Goal: Task Accomplishment & Management: Use online tool/utility

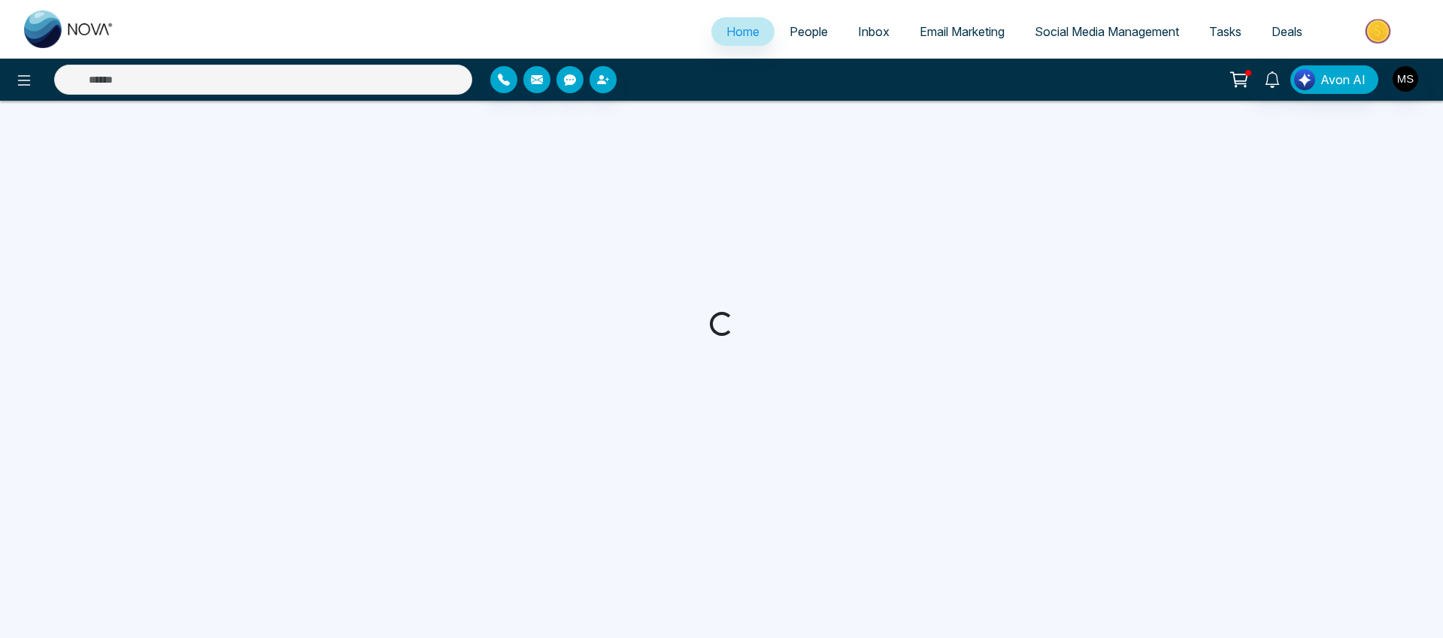
select select "*"
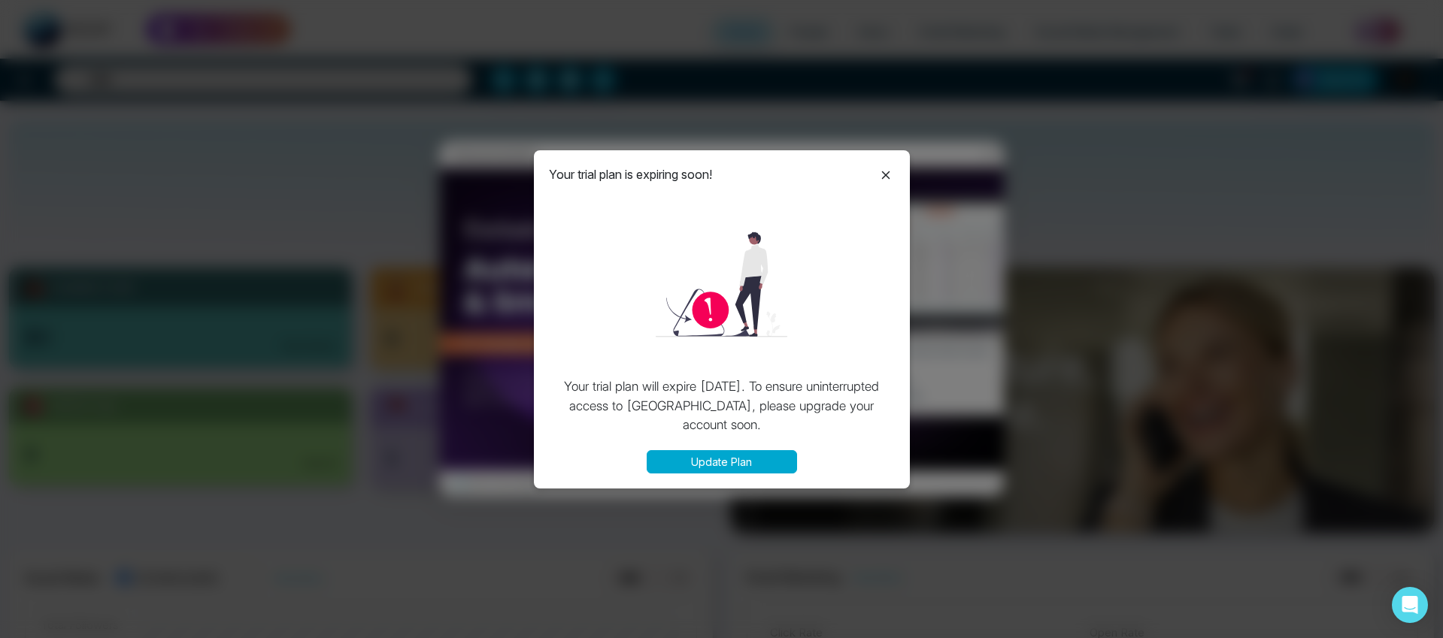
click at [719, 465] on button "Update Plan" at bounding box center [722, 461] width 150 height 23
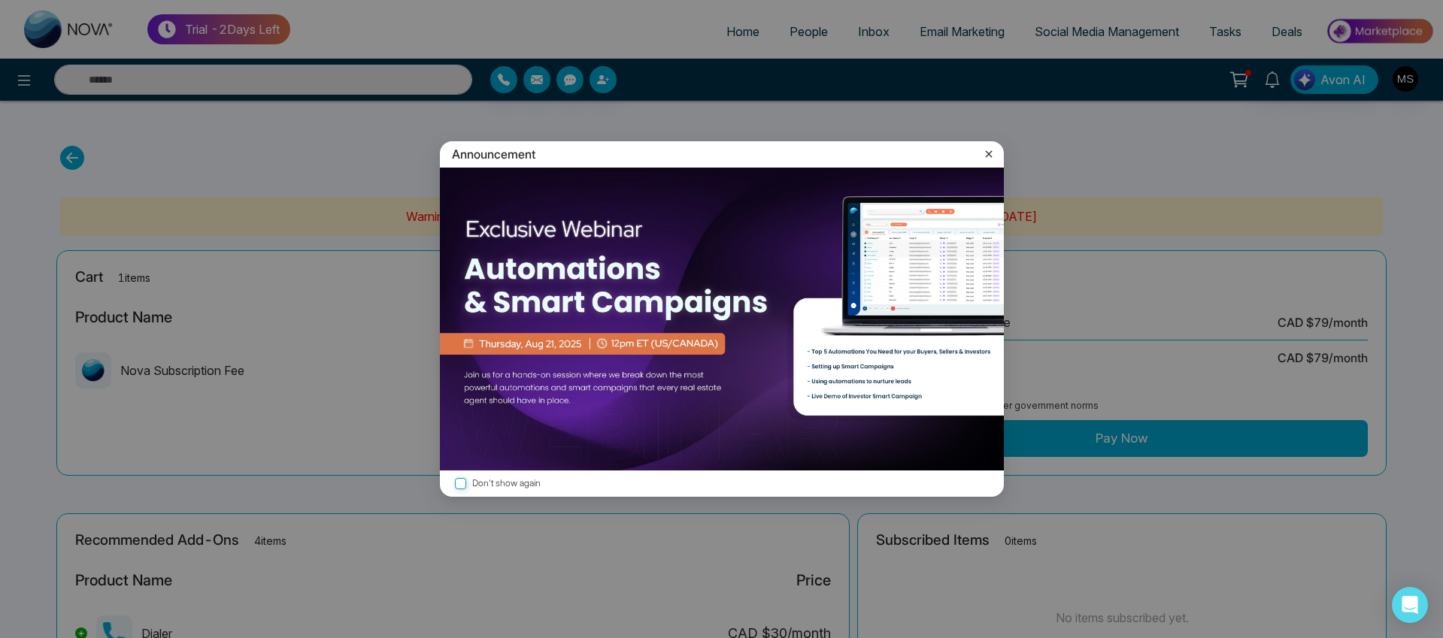
click at [992, 155] on icon at bounding box center [988, 154] width 15 height 15
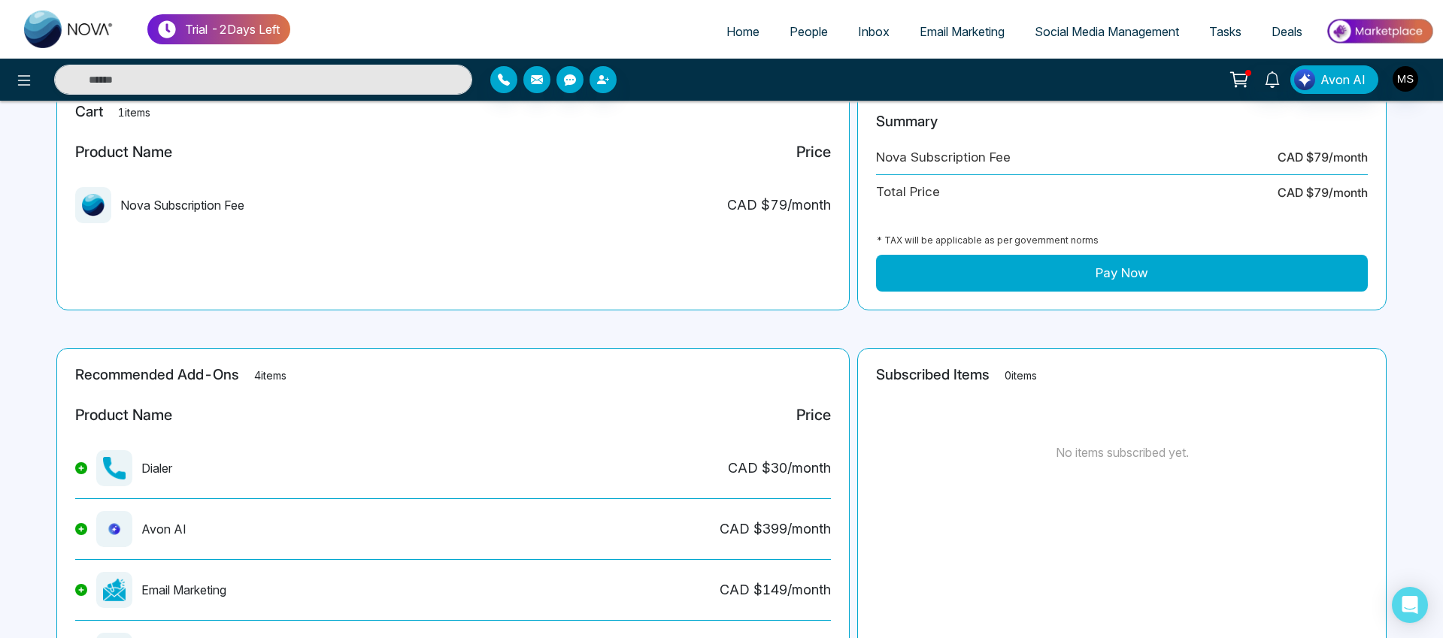
scroll to position [272, 0]
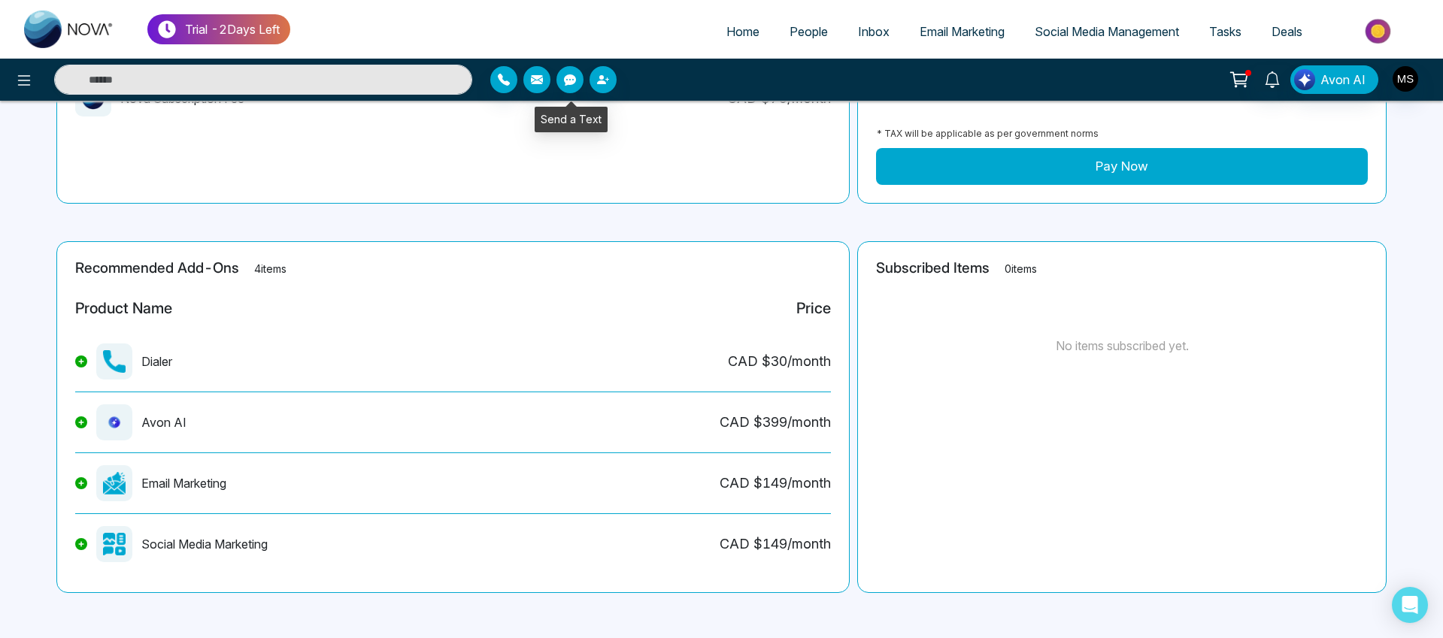
click at [572, 77] on icon "button" at bounding box center [570, 79] width 12 height 11
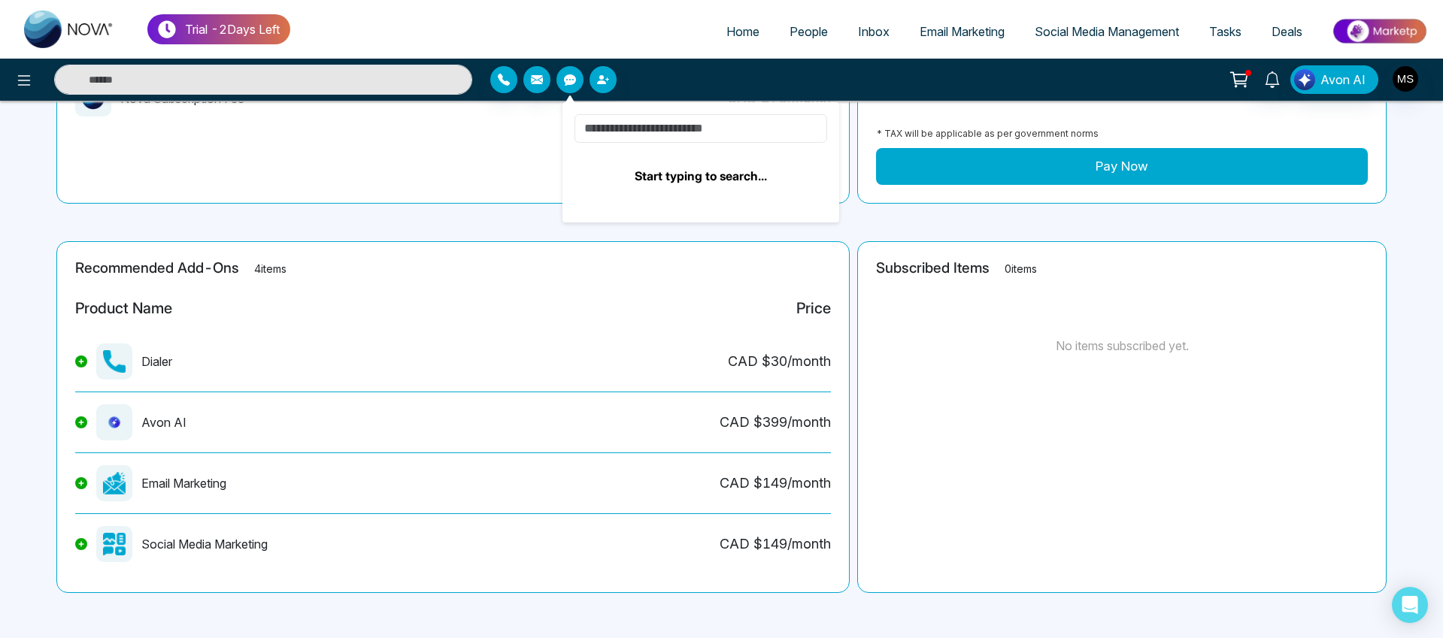
click at [658, 127] on input at bounding box center [701, 128] width 253 height 29
type input "*"
type input "**********"
click at [695, 130] on input "**********" at bounding box center [701, 128] width 253 height 29
drag, startPoint x: 684, startPoint y: 130, endPoint x: 536, endPoint y: 122, distance: 148.4
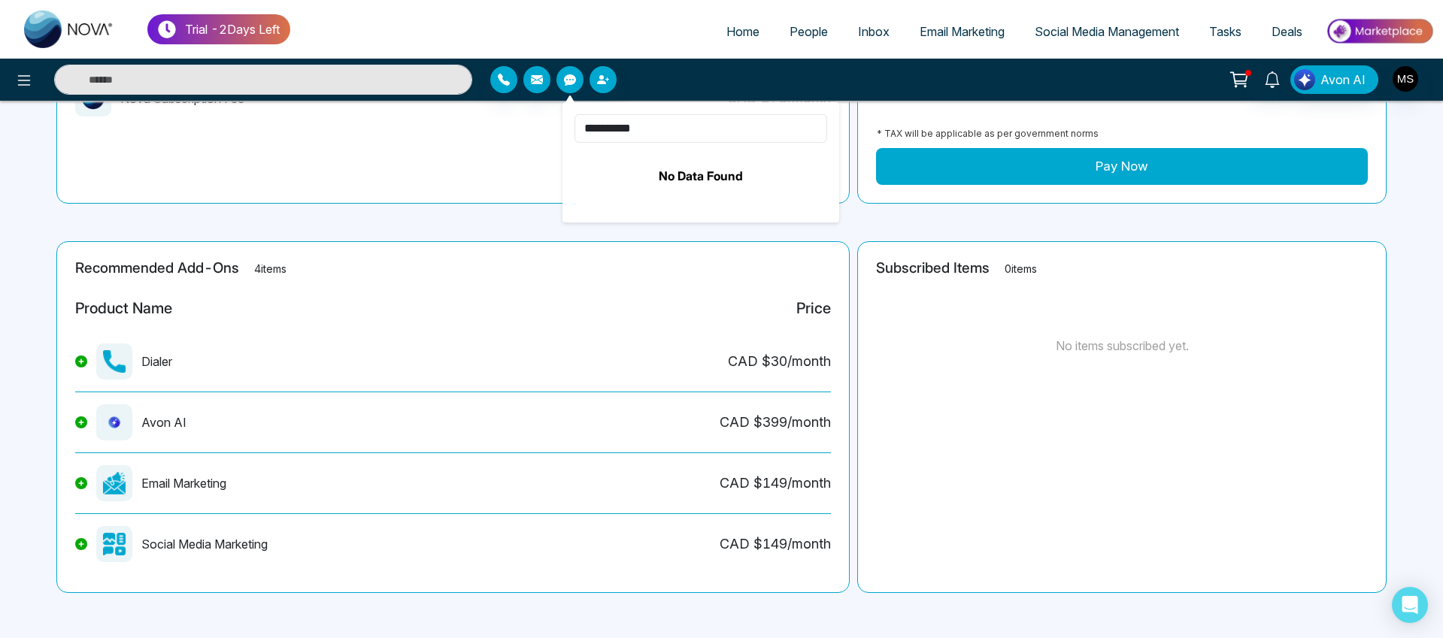
click at [536, 122] on div "**********" at bounding box center [721, 183] width 1443 height 911
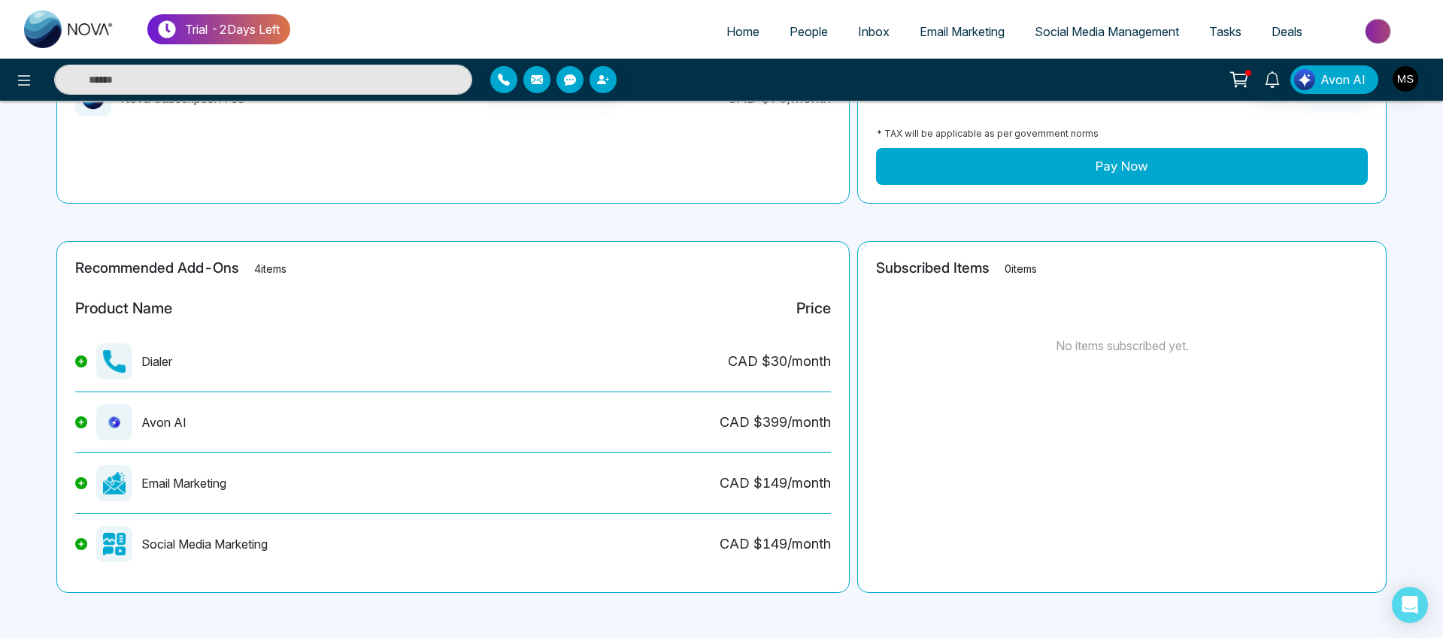
click at [154, 363] on div "Dialer" at bounding box center [123, 362] width 97 height 36
click at [772, 362] on div "CAD $ 30 /month" at bounding box center [779, 361] width 103 height 20
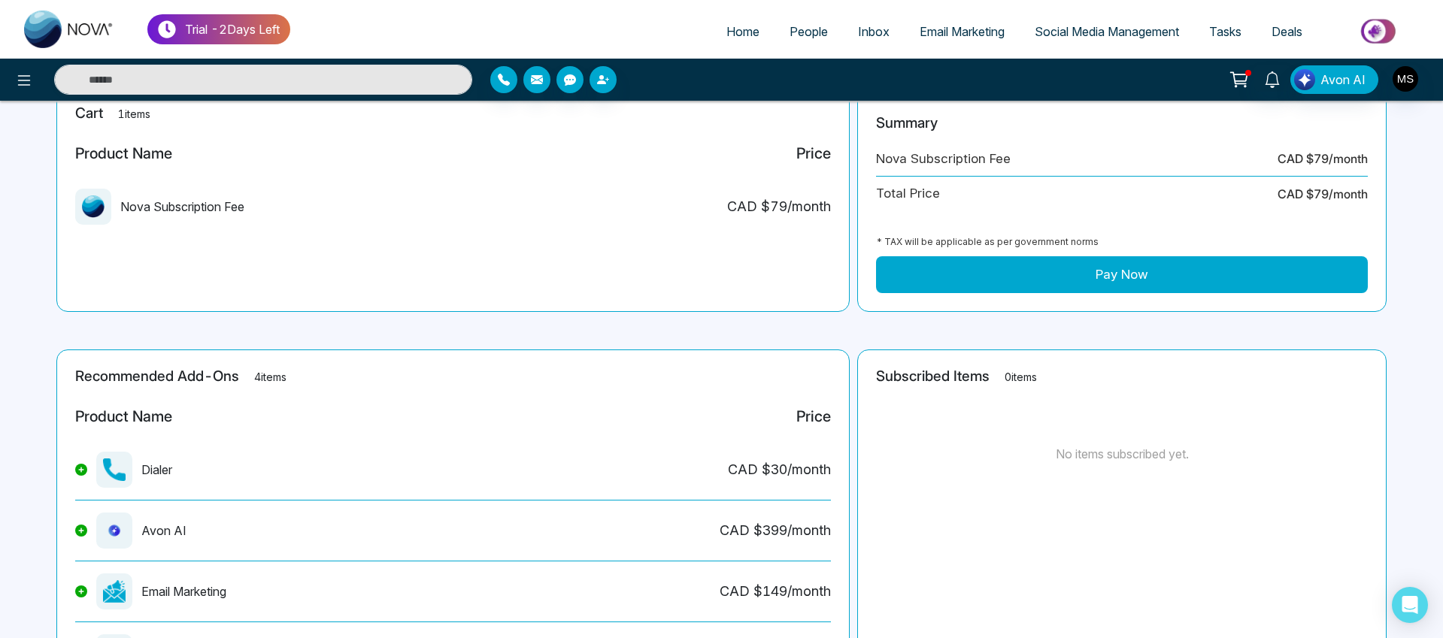
scroll to position [0, 0]
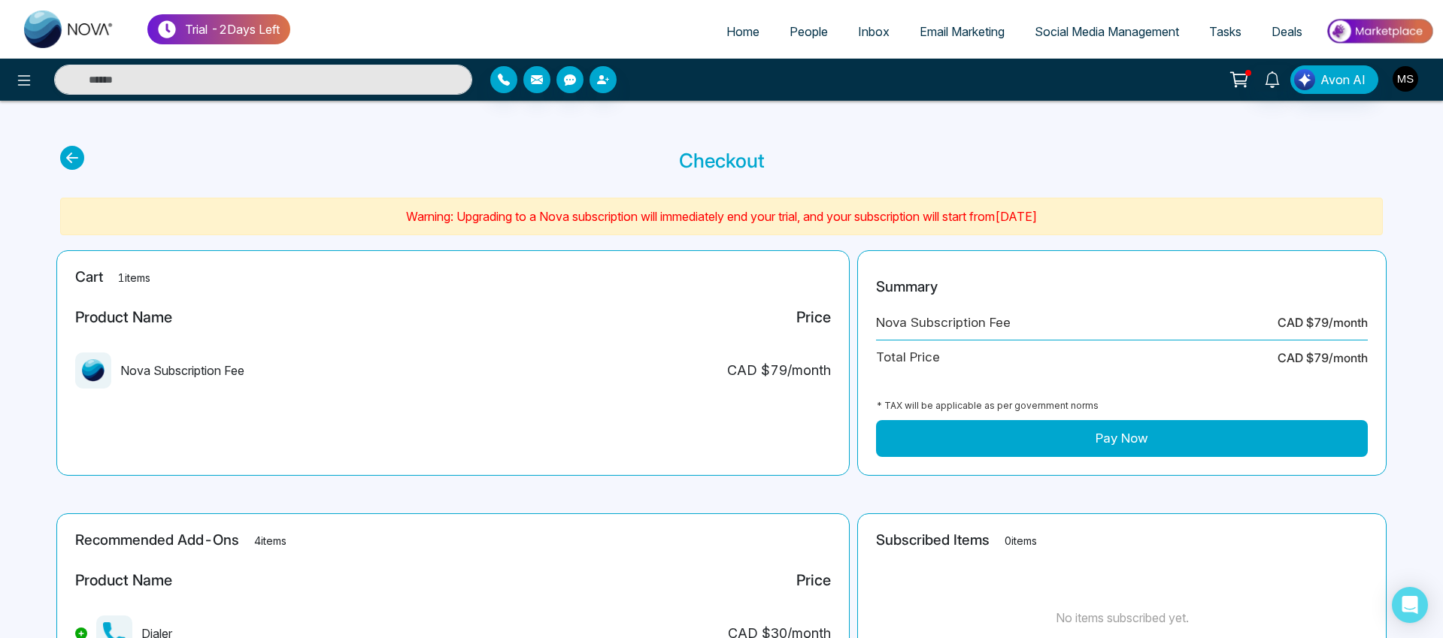
click at [1406, 81] on img "button" at bounding box center [1406, 79] width 26 height 26
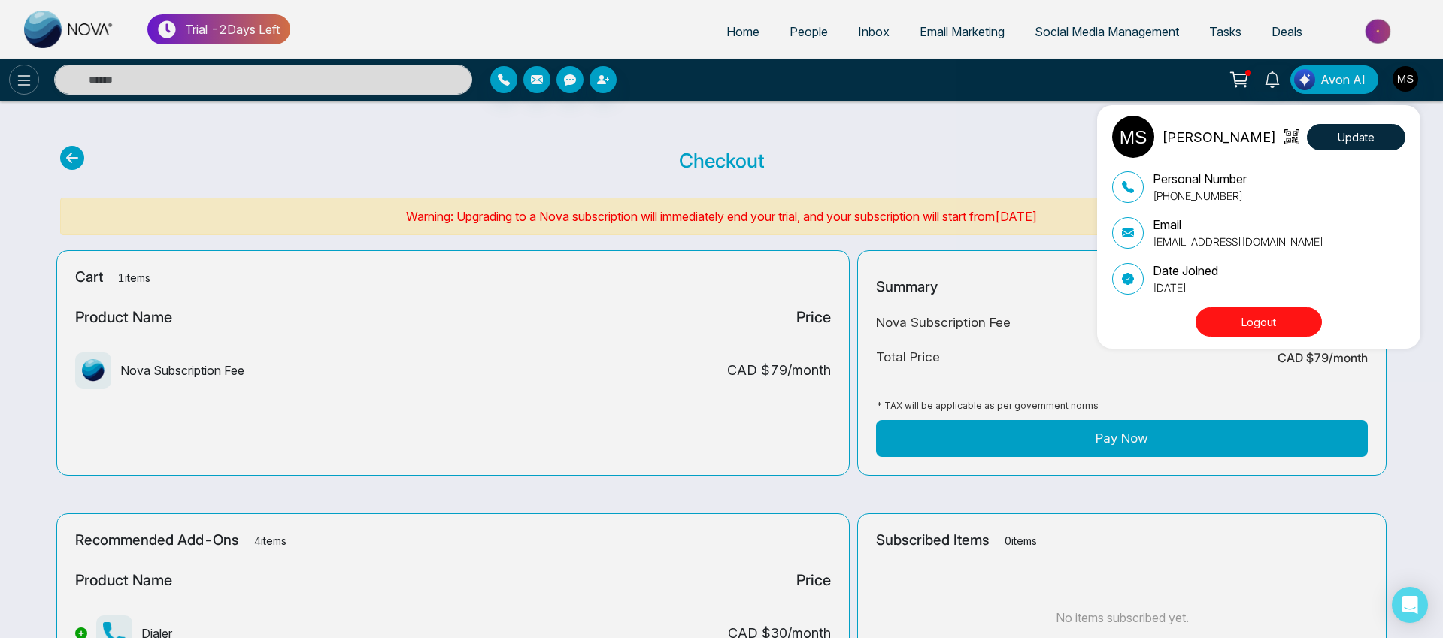
click at [23, 83] on div "[PERSON_NAME] Update Personal Number [PHONE_NUMBER] Email [EMAIL_ADDRESS][DOMAI…" at bounding box center [721, 319] width 1443 height 638
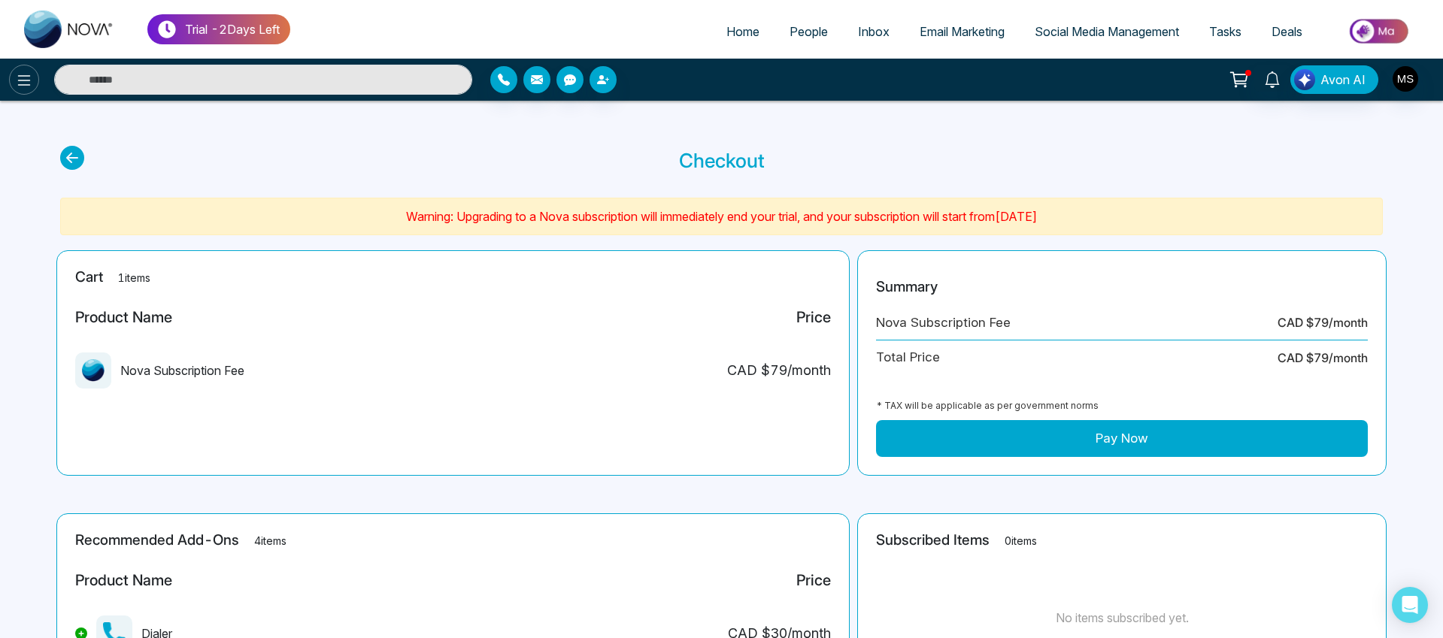
click at [23, 83] on icon at bounding box center [24, 80] width 18 height 18
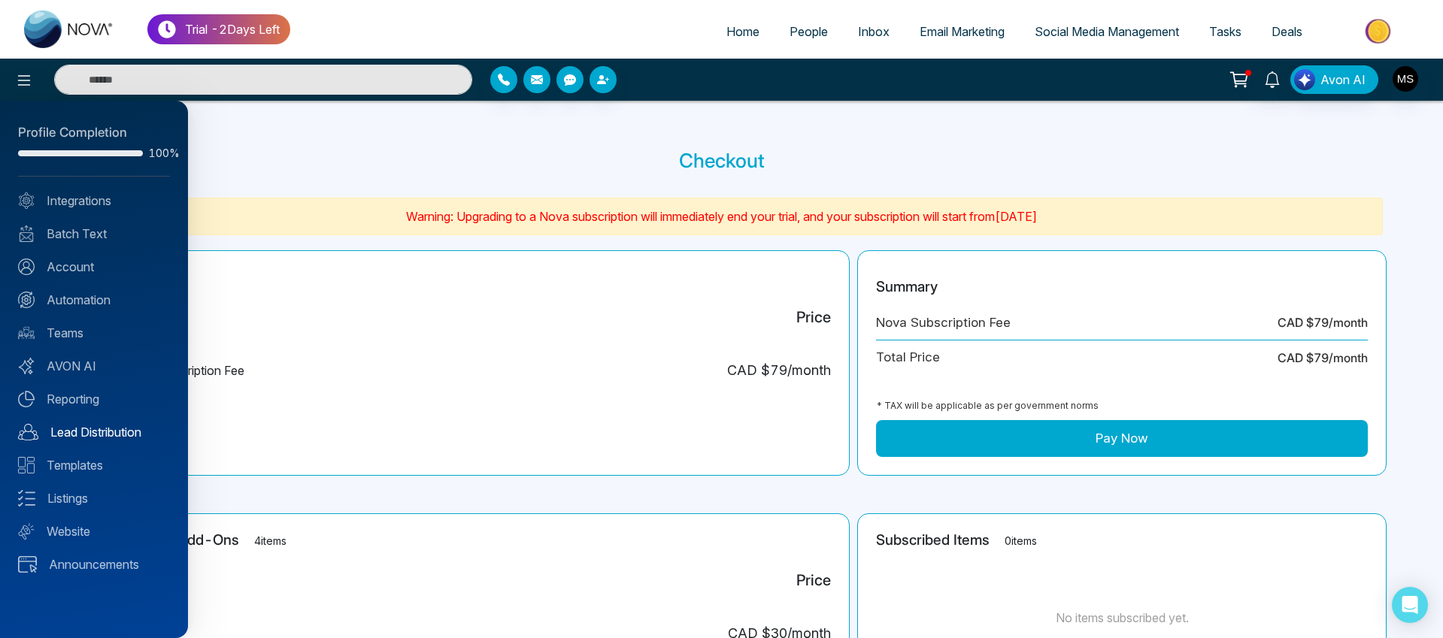
click at [105, 426] on link "Lead Distribution" at bounding box center [94, 432] width 152 height 18
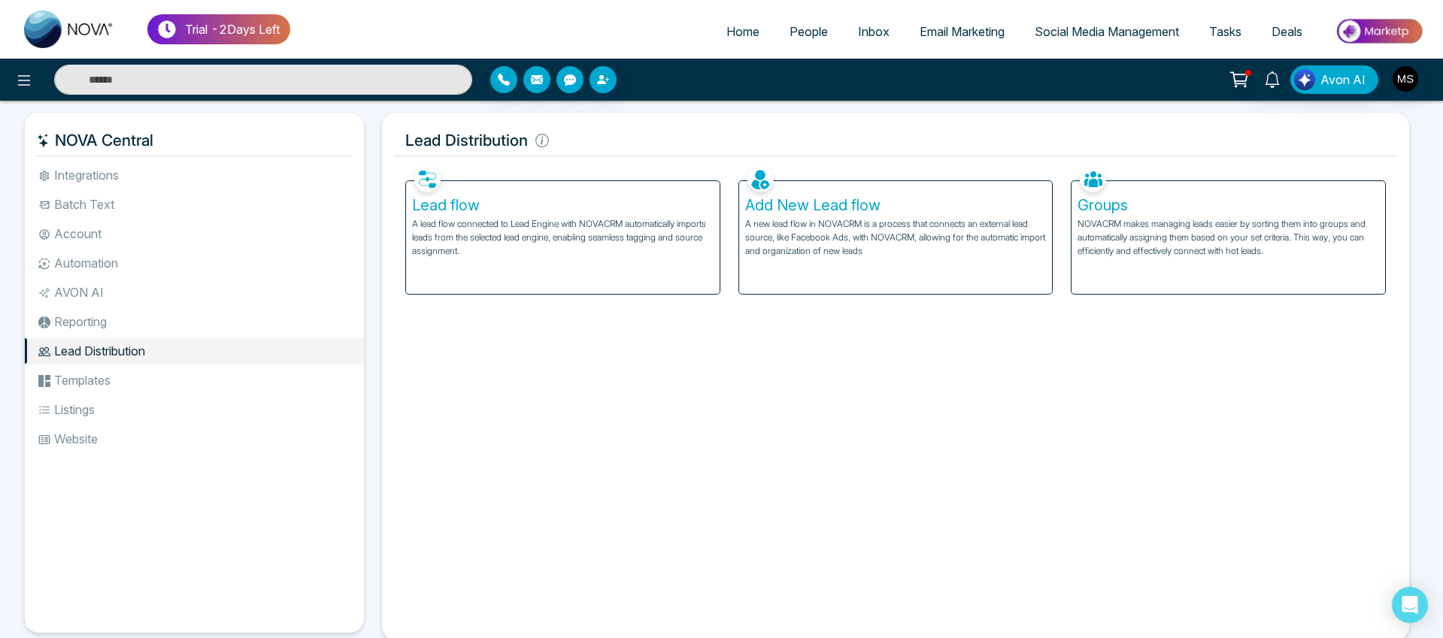
click at [76, 231] on li "Account" at bounding box center [194, 234] width 339 height 26
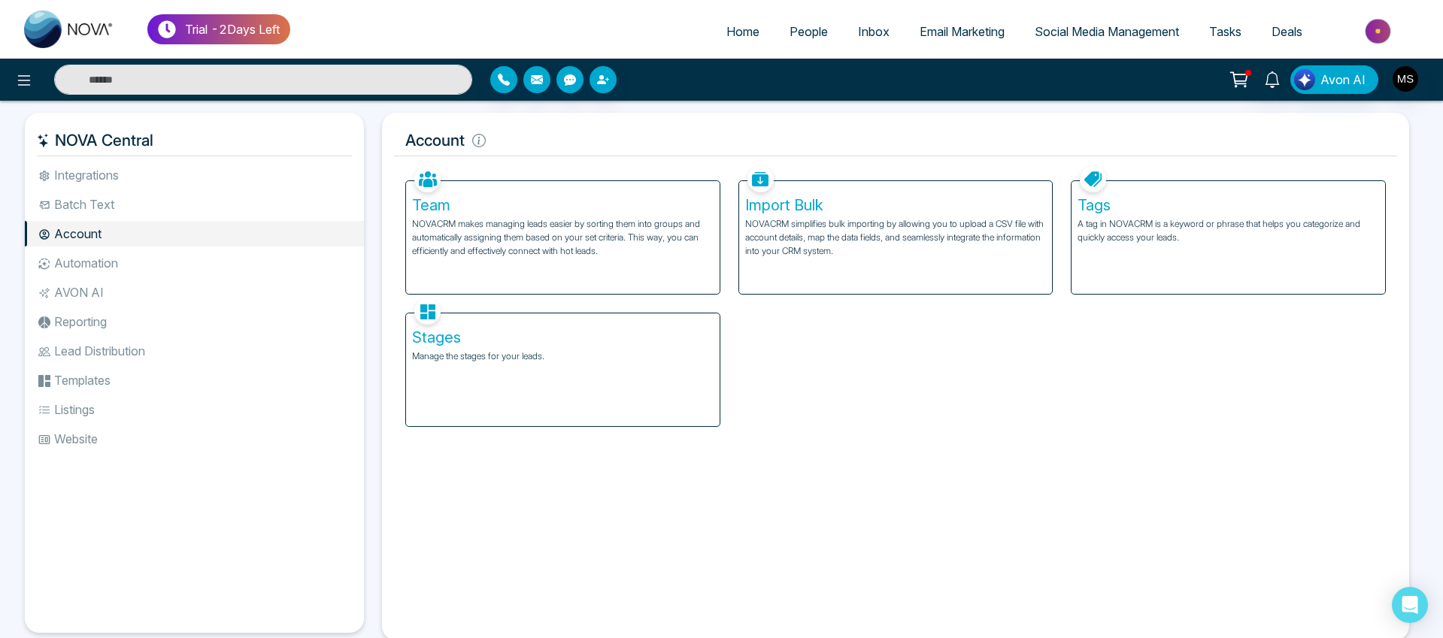
click at [1230, 30] on span "Tasks" at bounding box center [1225, 31] width 32 height 15
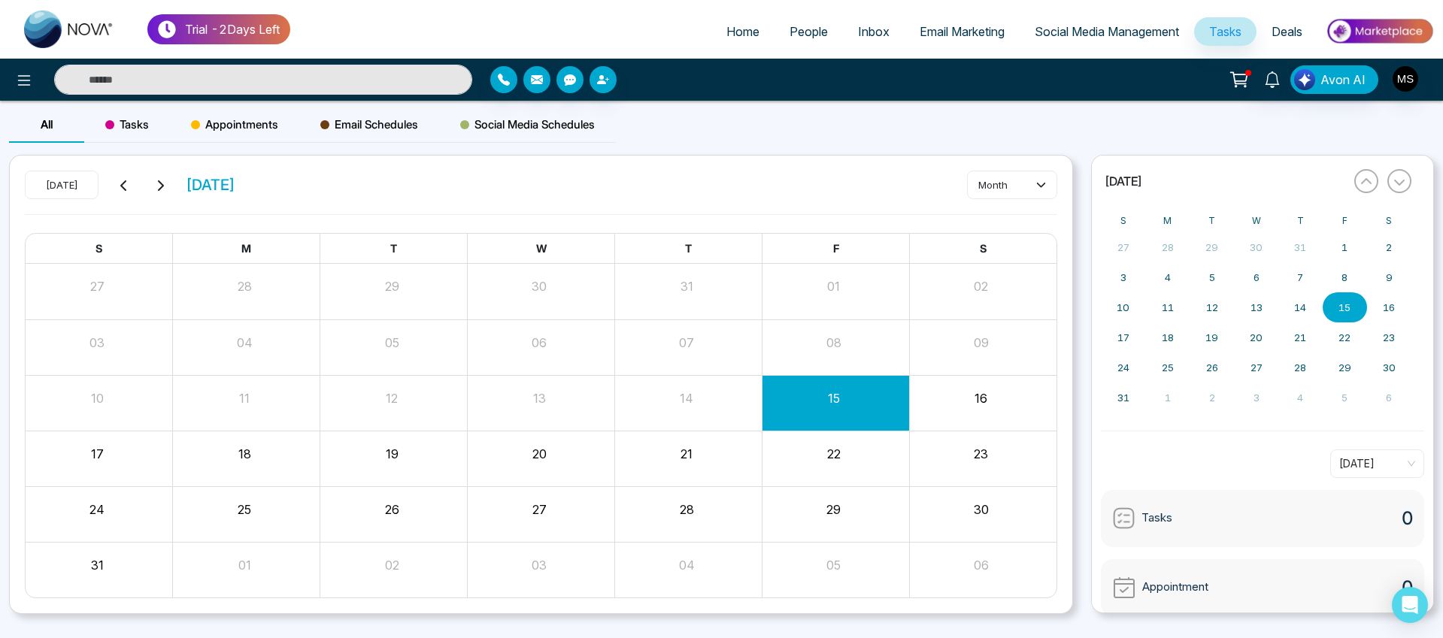
click at [1093, 32] on span "Social Media Management" at bounding box center [1107, 31] width 144 height 15
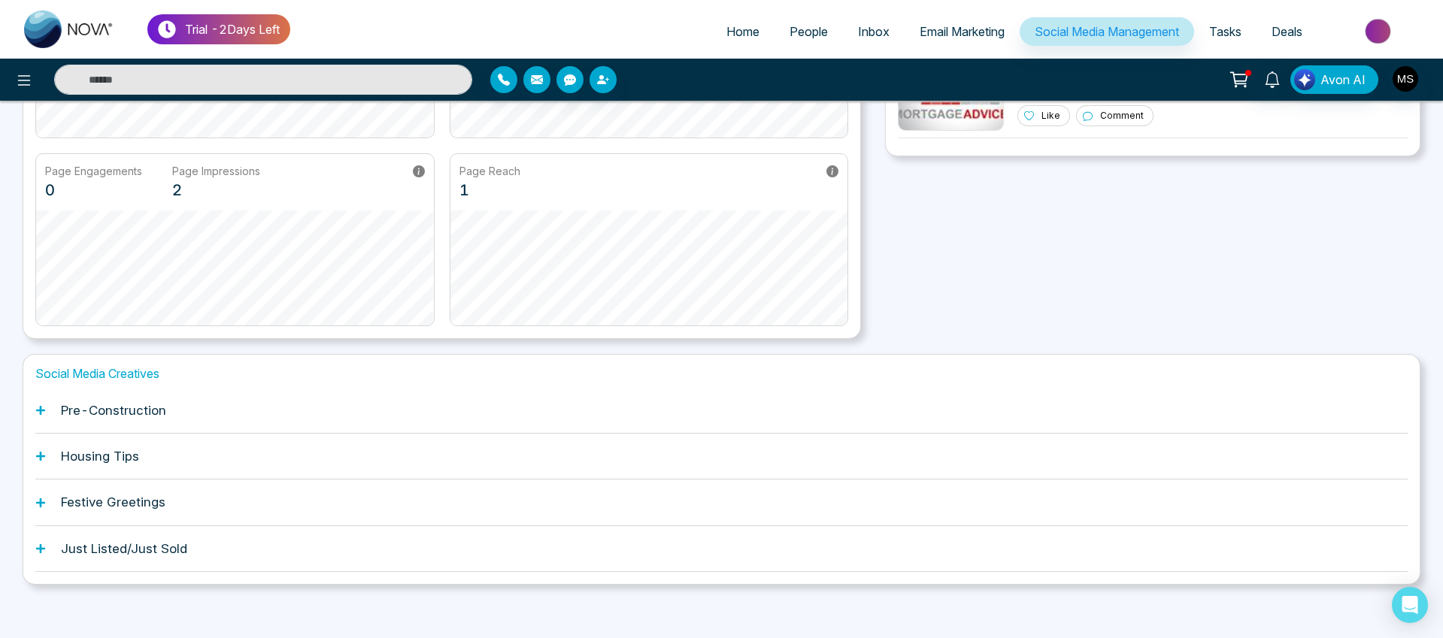
scroll to position [282, 0]
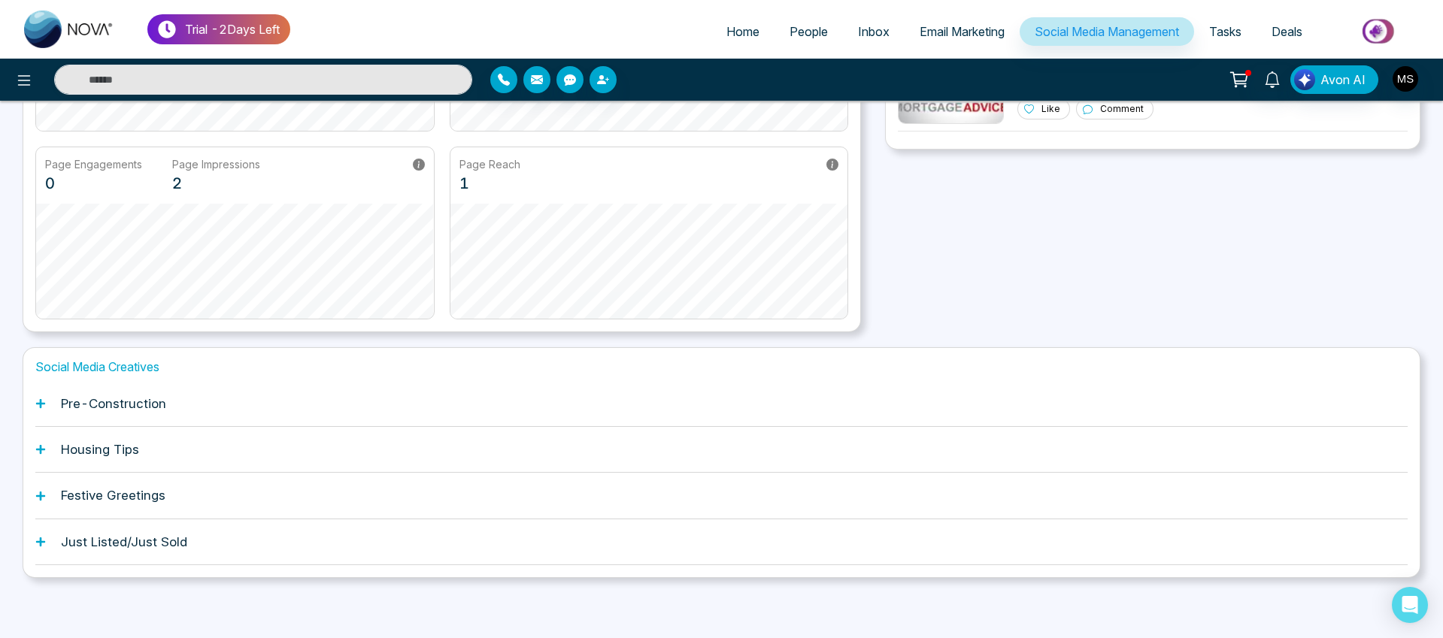
click at [111, 400] on h1 "Pre-Construction" at bounding box center [113, 403] width 105 height 15
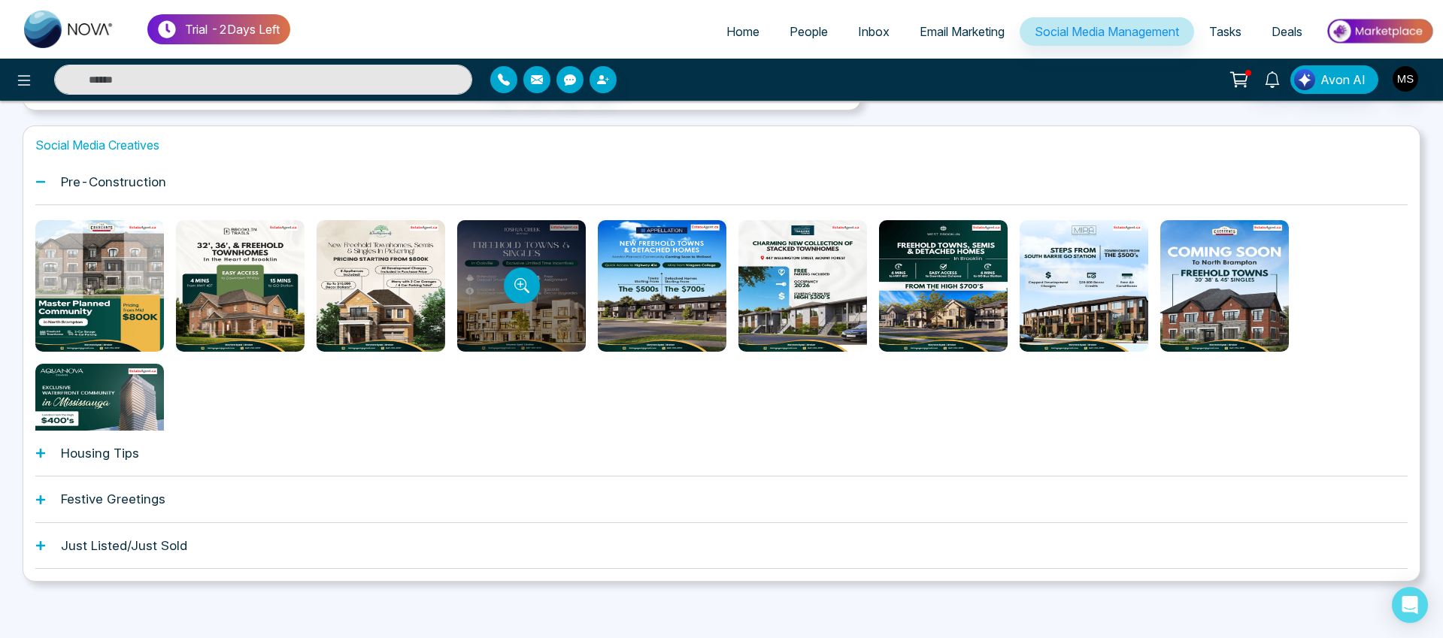
scroll to position [505, 0]
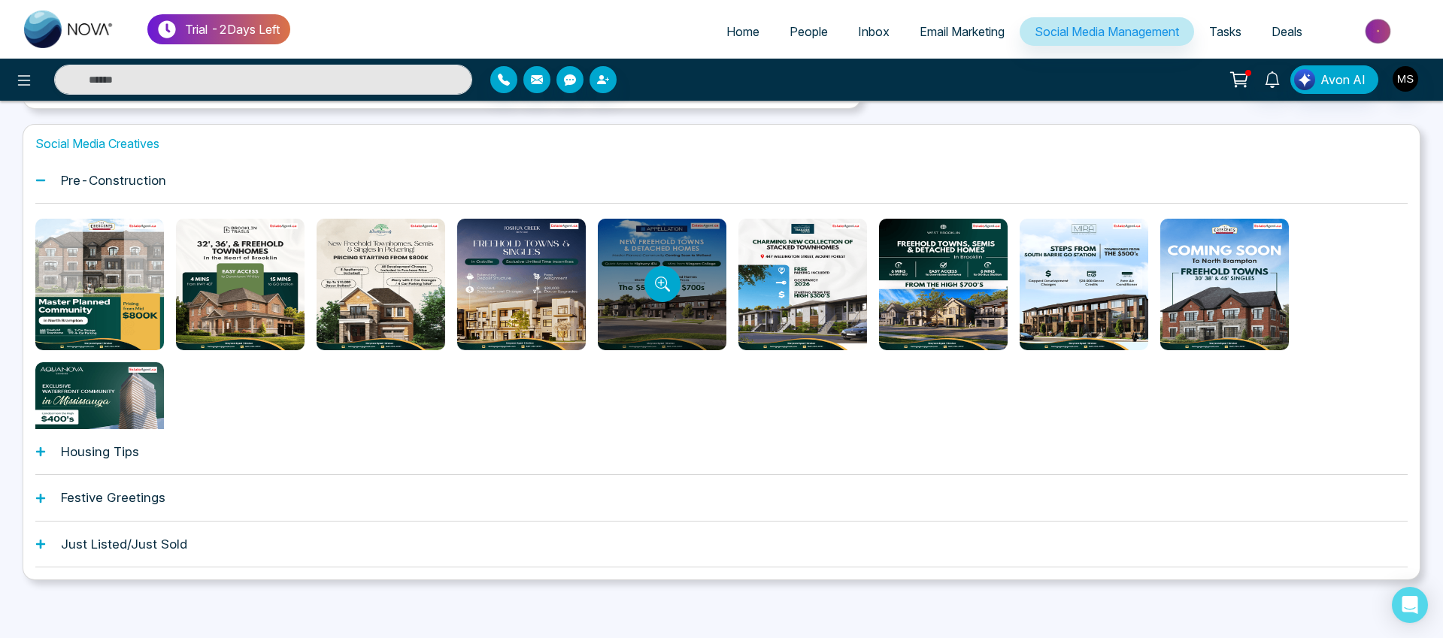
click at [626, 293] on div at bounding box center [662, 285] width 129 height 132
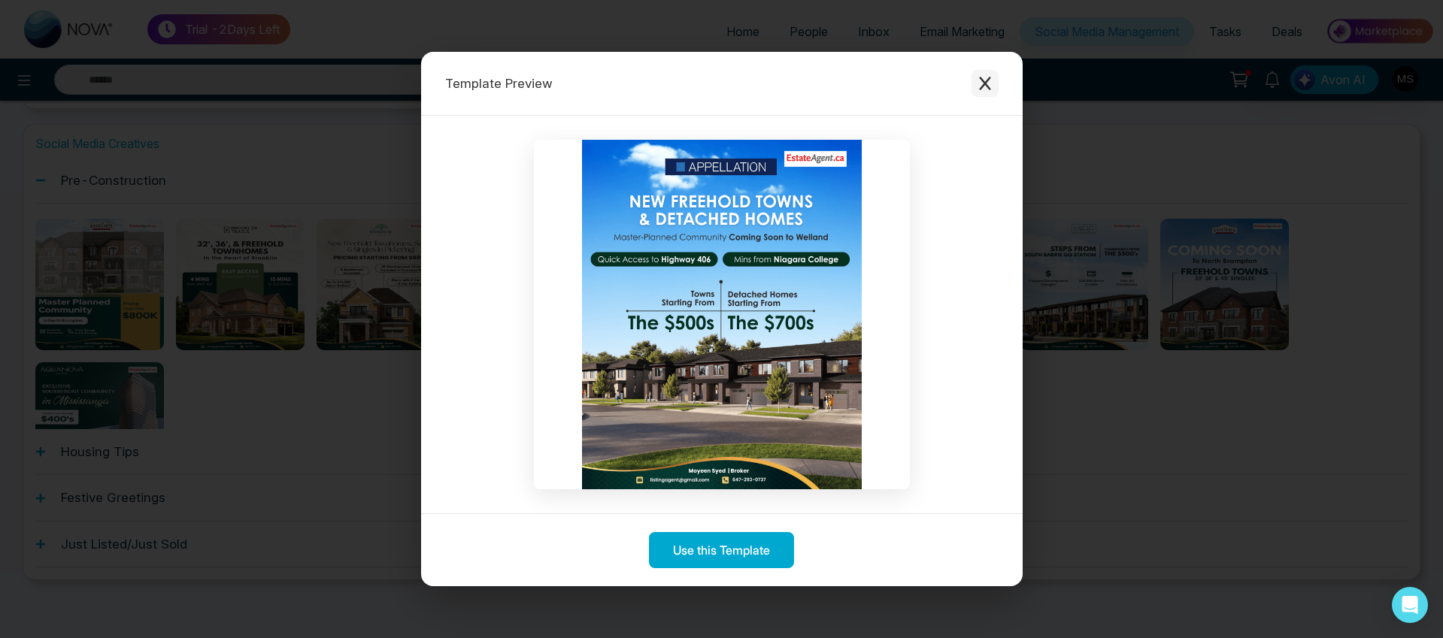
click at [990, 84] on icon "Close modal" at bounding box center [985, 83] width 15 height 15
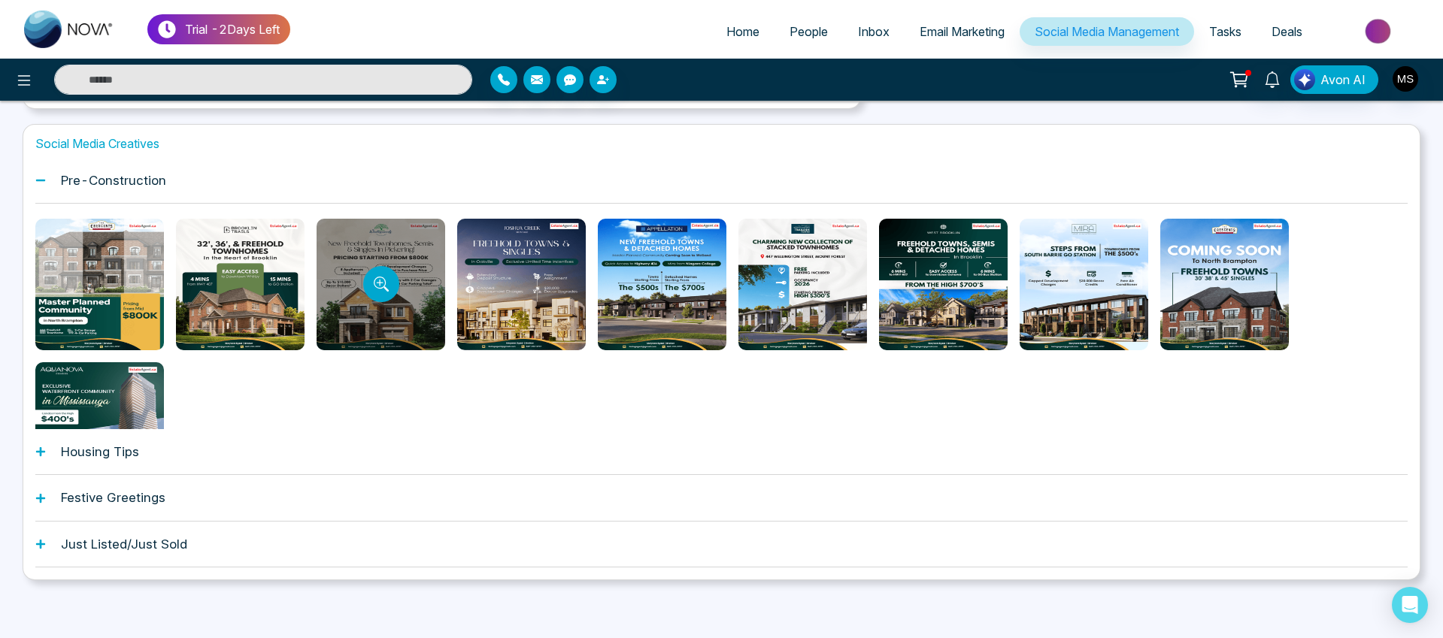
click at [398, 272] on div at bounding box center [381, 285] width 129 height 132
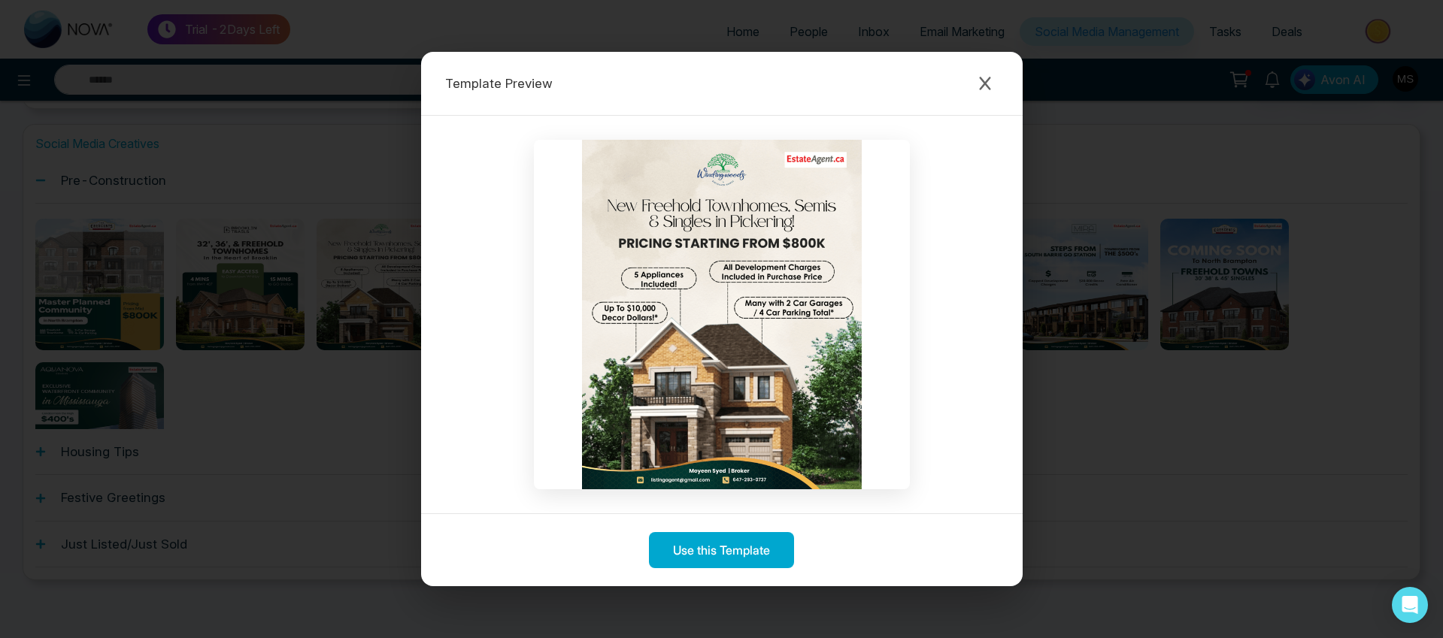
scroll to position [508, 0]
click at [722, 551] on button "Use this Template" at bounding box center [721, 550] width 145 height 36
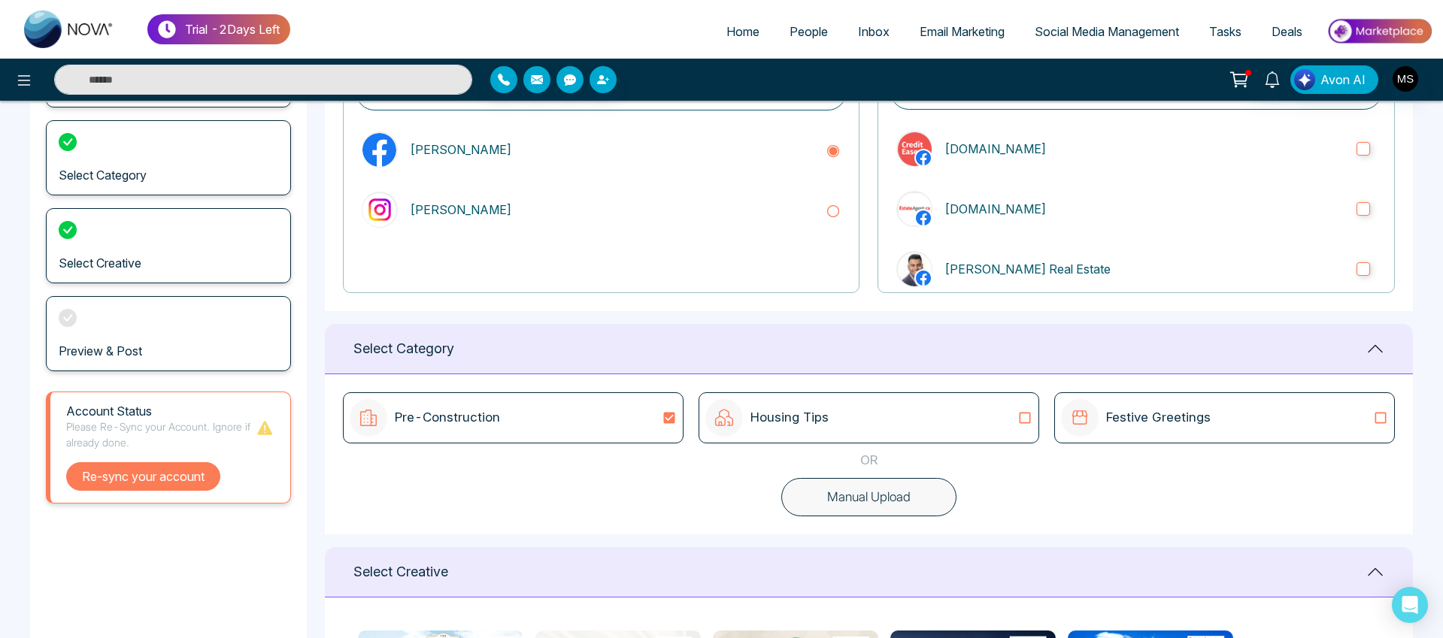
scroll to position [166, 0]
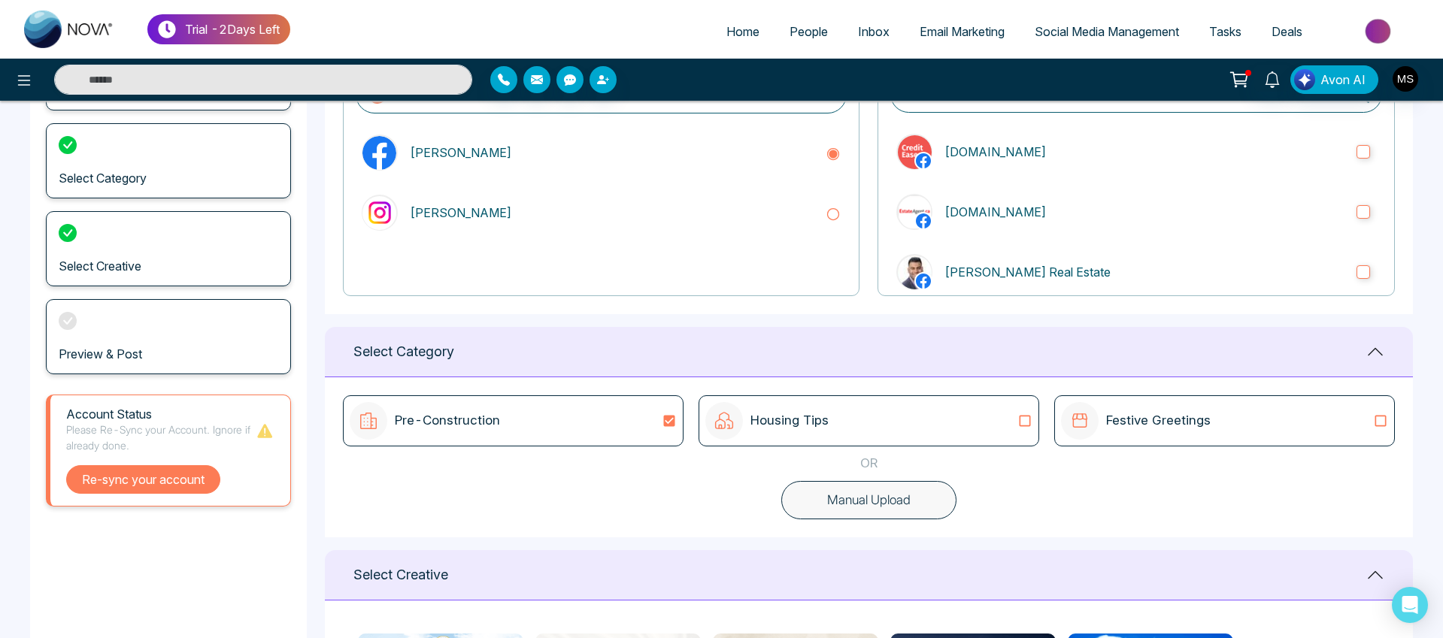
click at [145, 481] on button "Re-sync your account" at bounding box center [143, 479] width 154 height 29
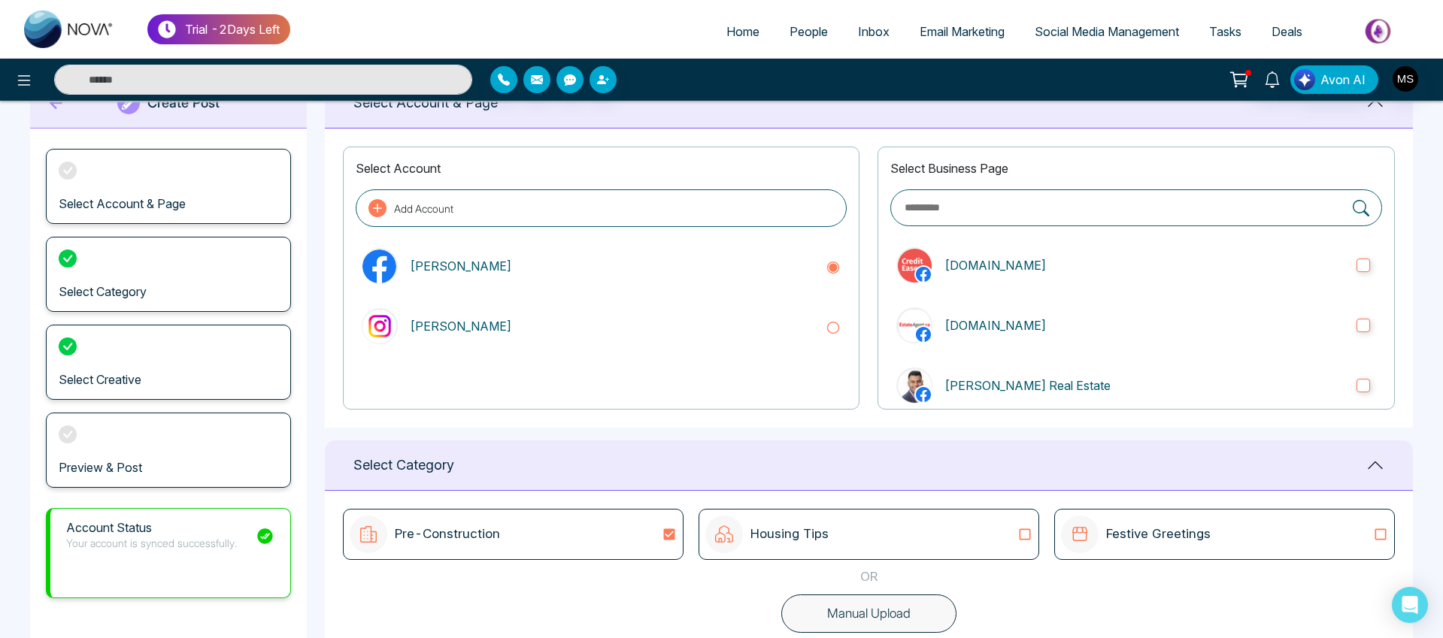
scroll to position [34, 0]
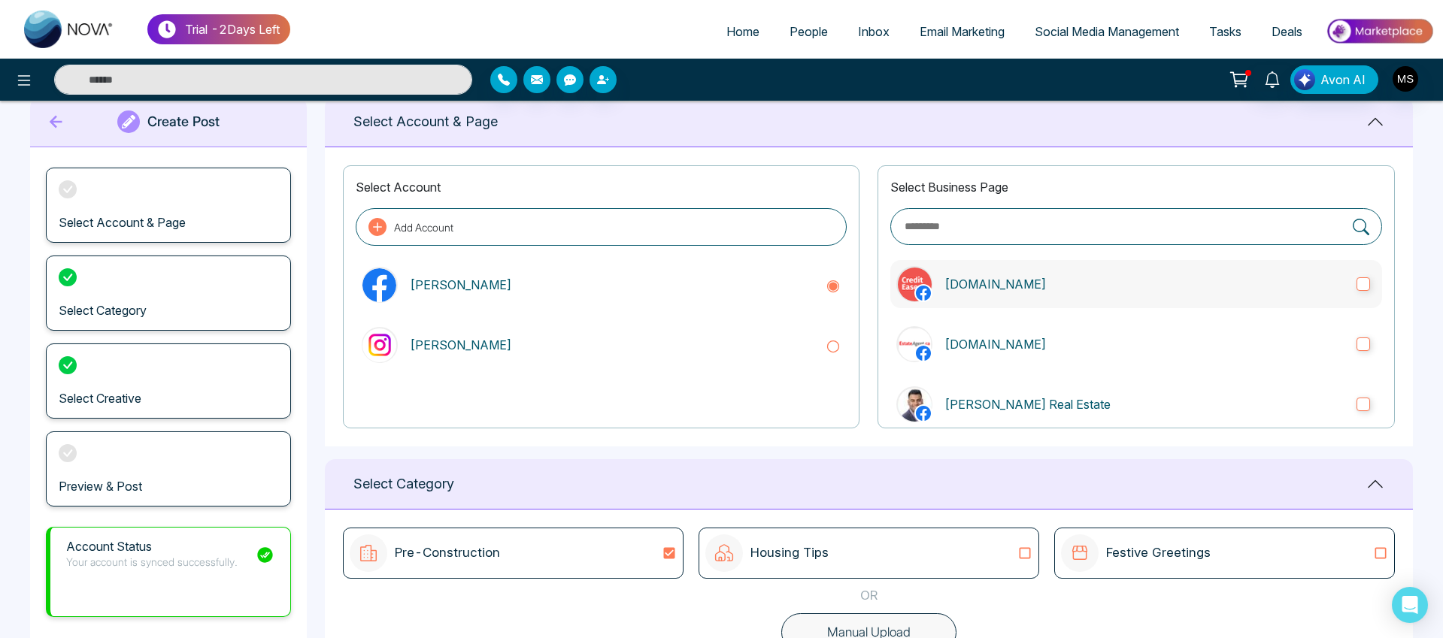
click at [966, 285] on p "[DOMAIN_NAME]" at bounding box center [1144, 284] width 400 height 18
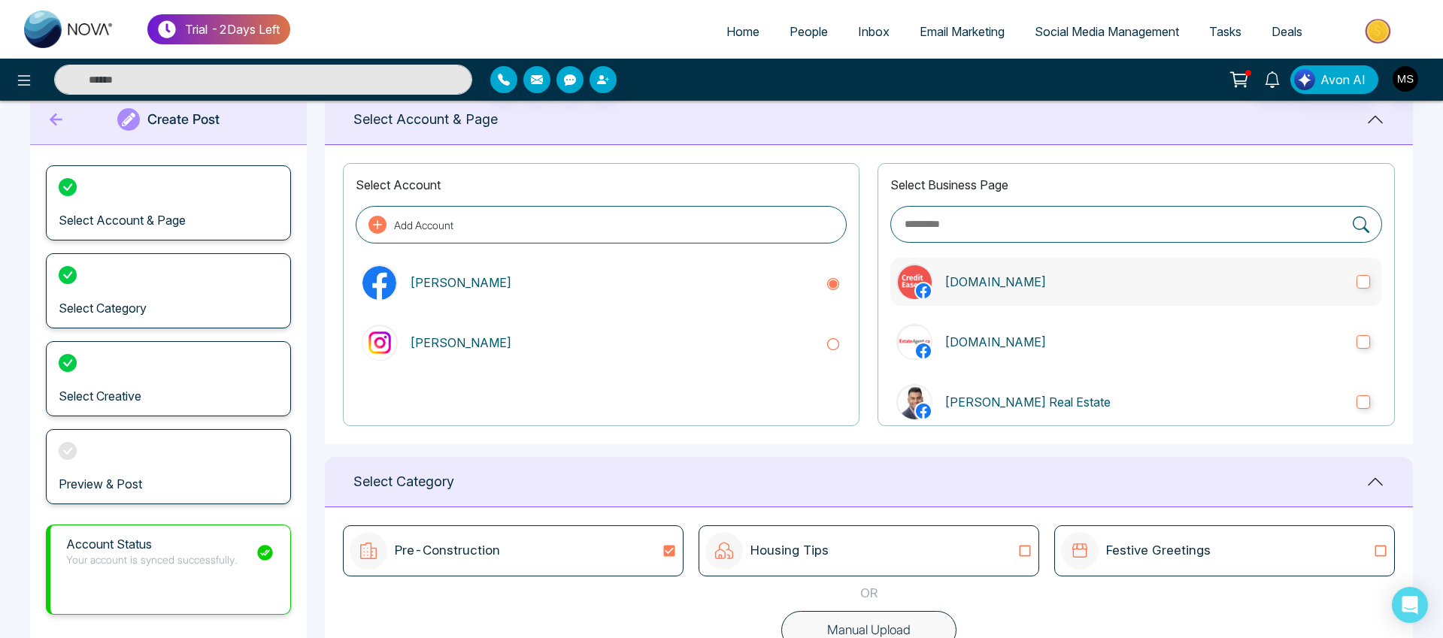
click at [966, 284] on p "[DOMAIN_NAME]" at bounding box center [1144, 282] width 400 height 18
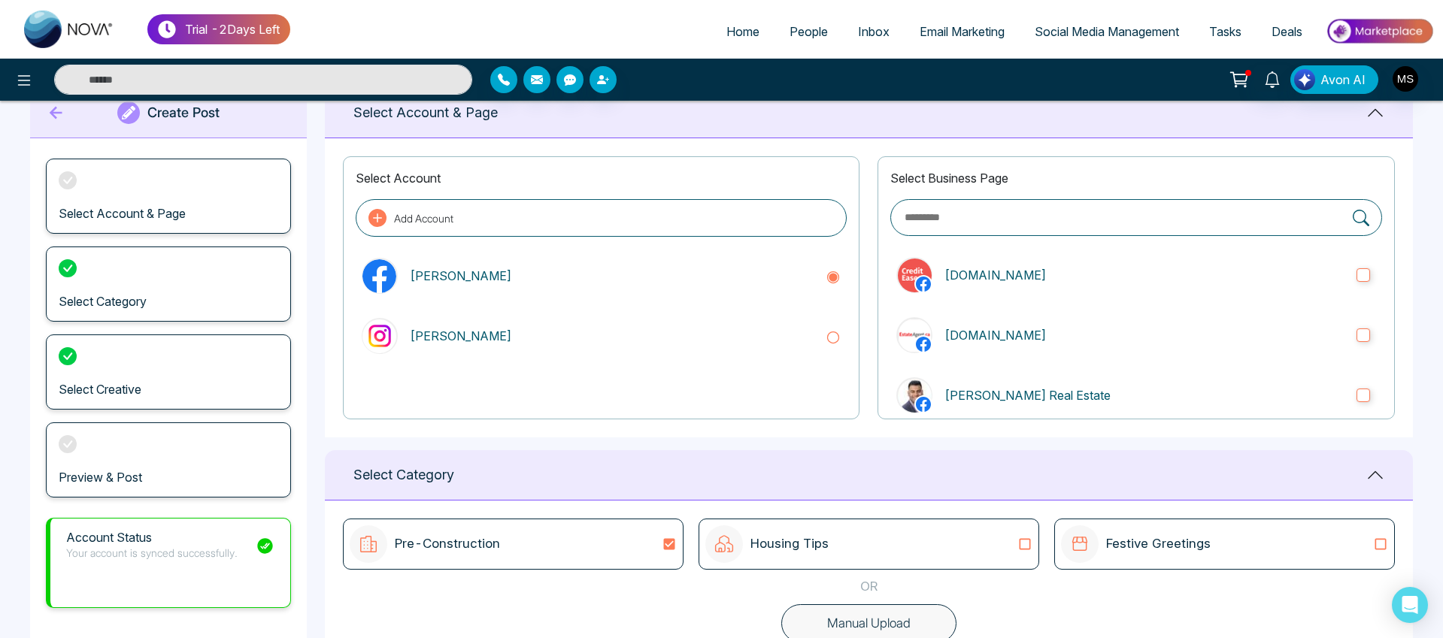
type textarea "**********"
click at [795, 32] on span "People" at bounding box center [809, 31] width 38 height 15
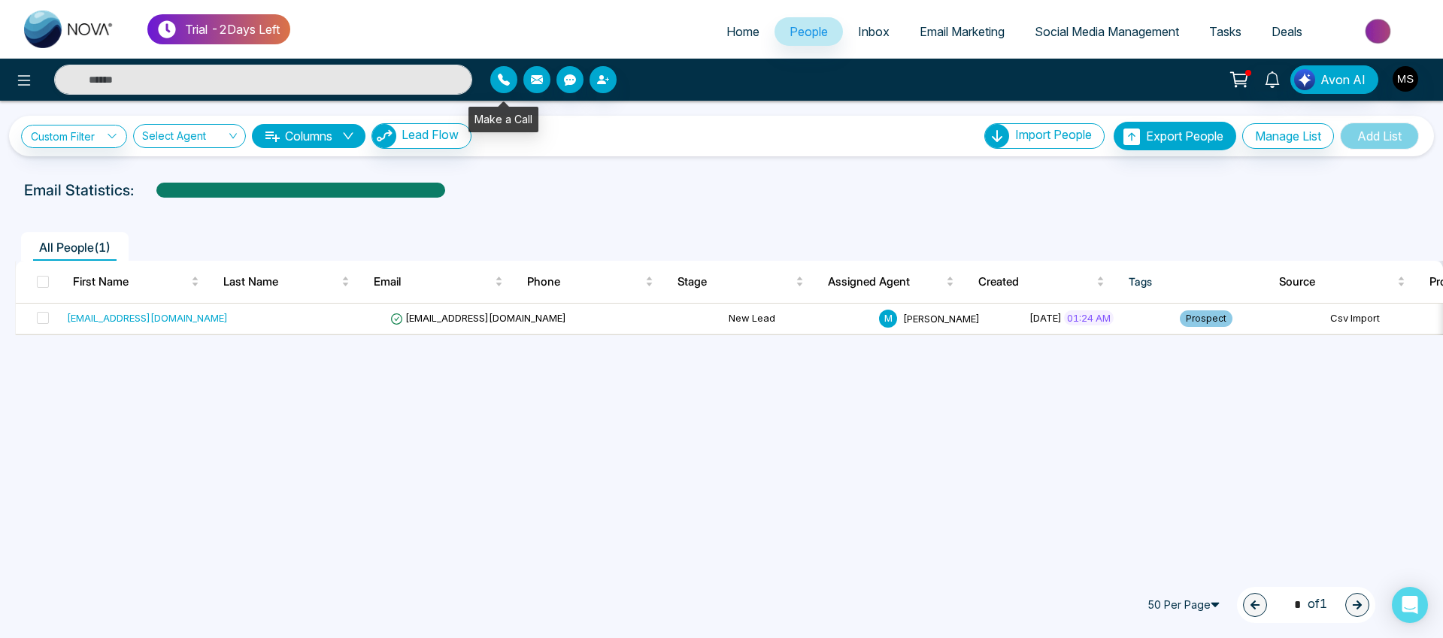
click at [506, 79] on icon "button" at bounding box center [504, 80] width 12 height 12
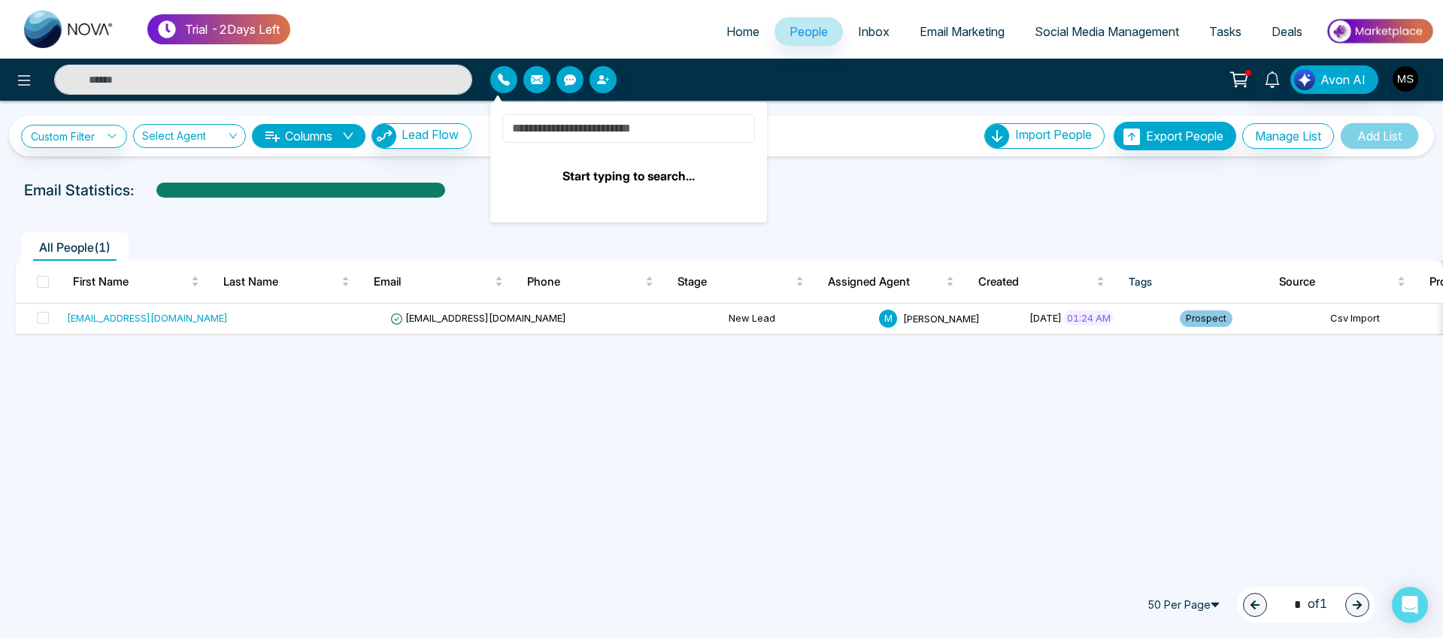
click at [581, 127] on input at bounding box center [628, 128] width 253 height 29
type input "**********"
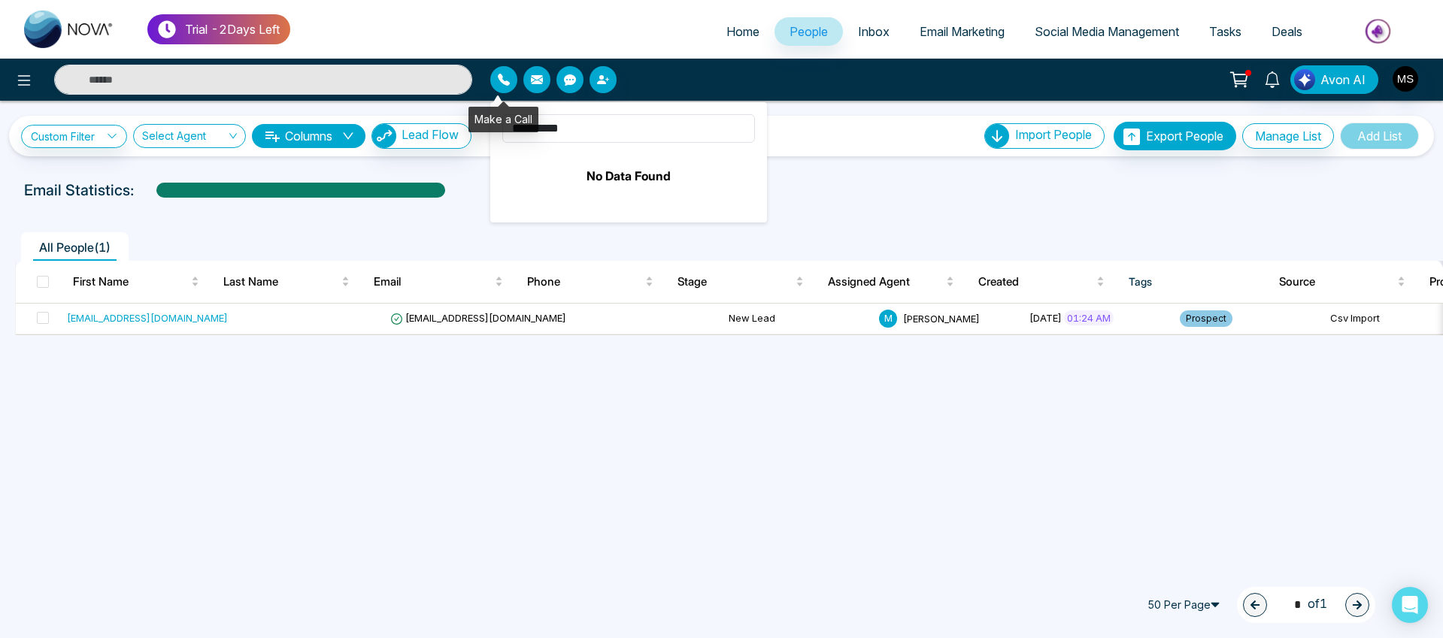
click at [506, 82] on icon "button" at bounding box center [504, 80] width 12 height 12
click at [592, 128] on input "**********" at bounding box center [628, 128] width 253 height 29
drag, startPoint x: 591, startPoint y: 127, endPoint x: 432, endPoint y: 115, distance: 159.1
click at [432, 115] on div "**********" at bounding box center [721, 319] width 1443 height 638
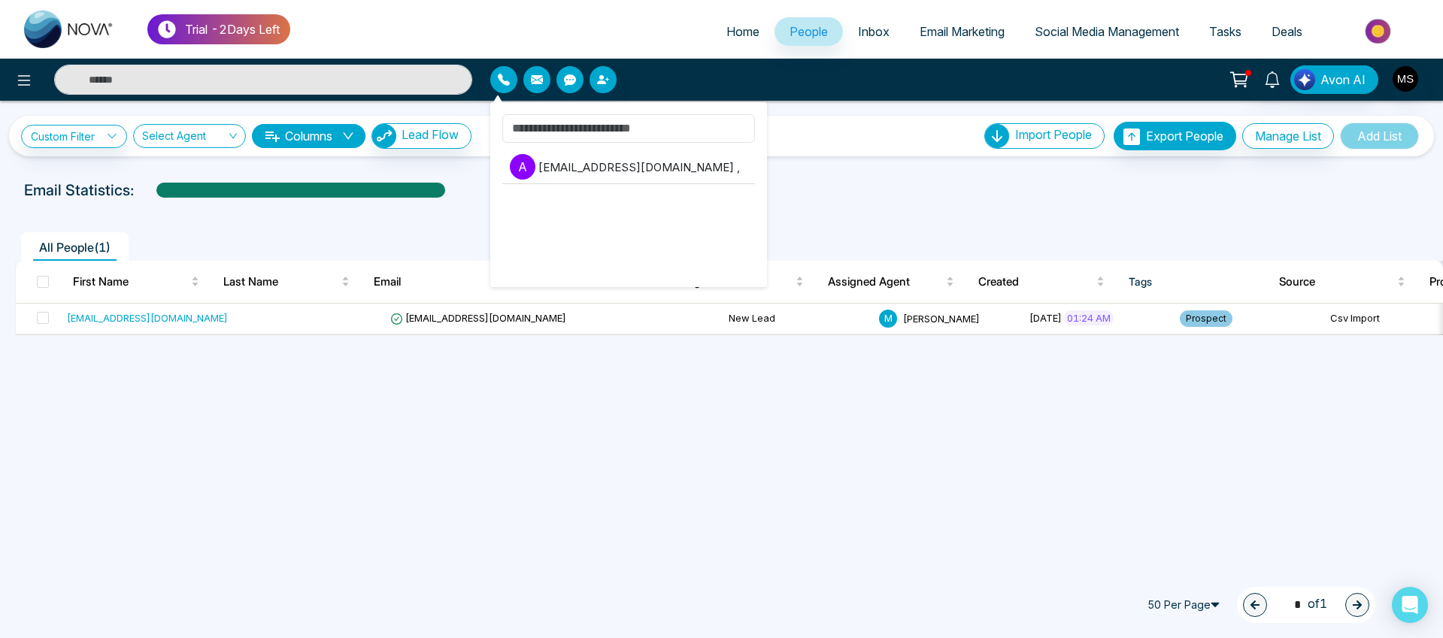
click at [823, 92] on div at bounding box center [661, 79] width 343 height 27
